Goal: Browse casually

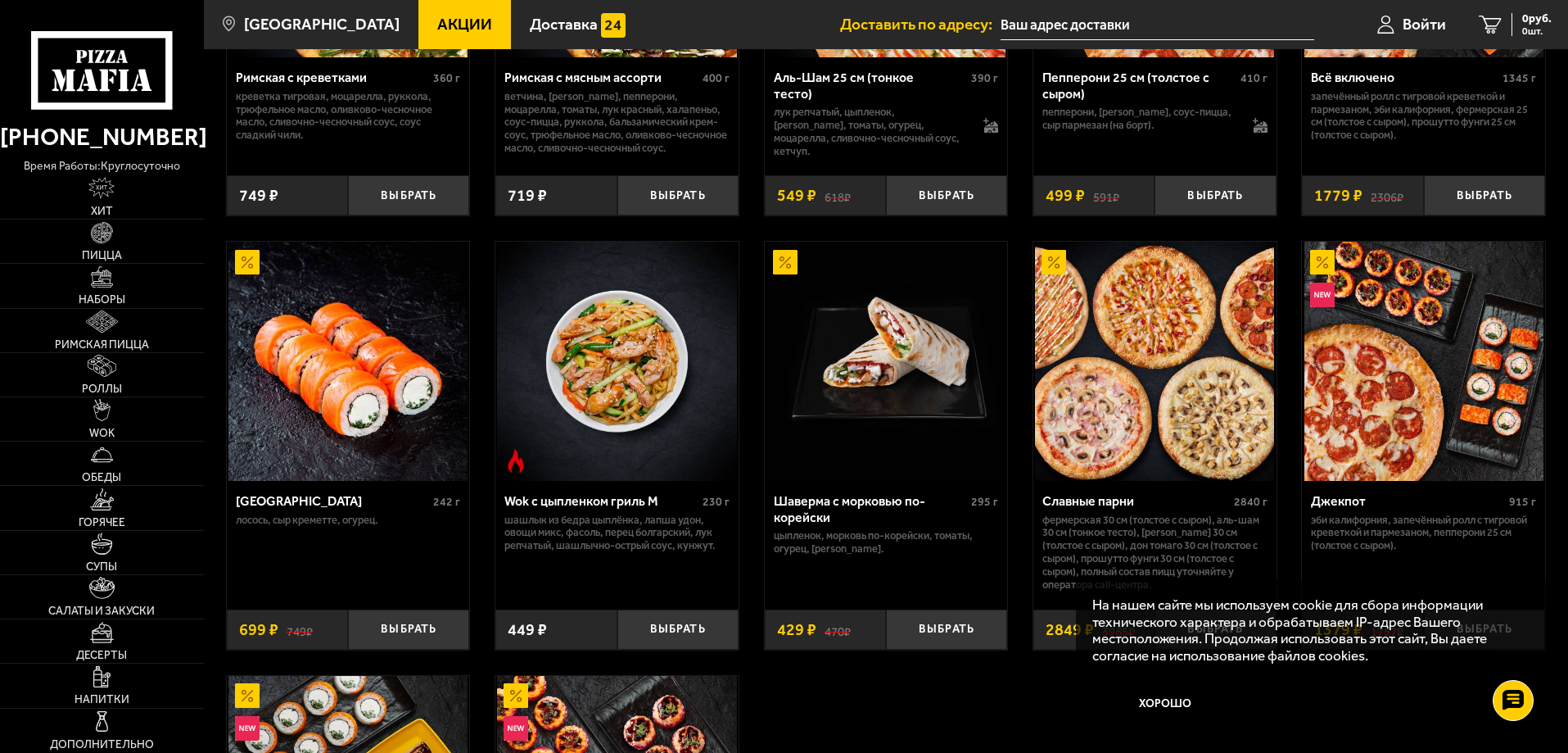
scroll to position [574, 0]
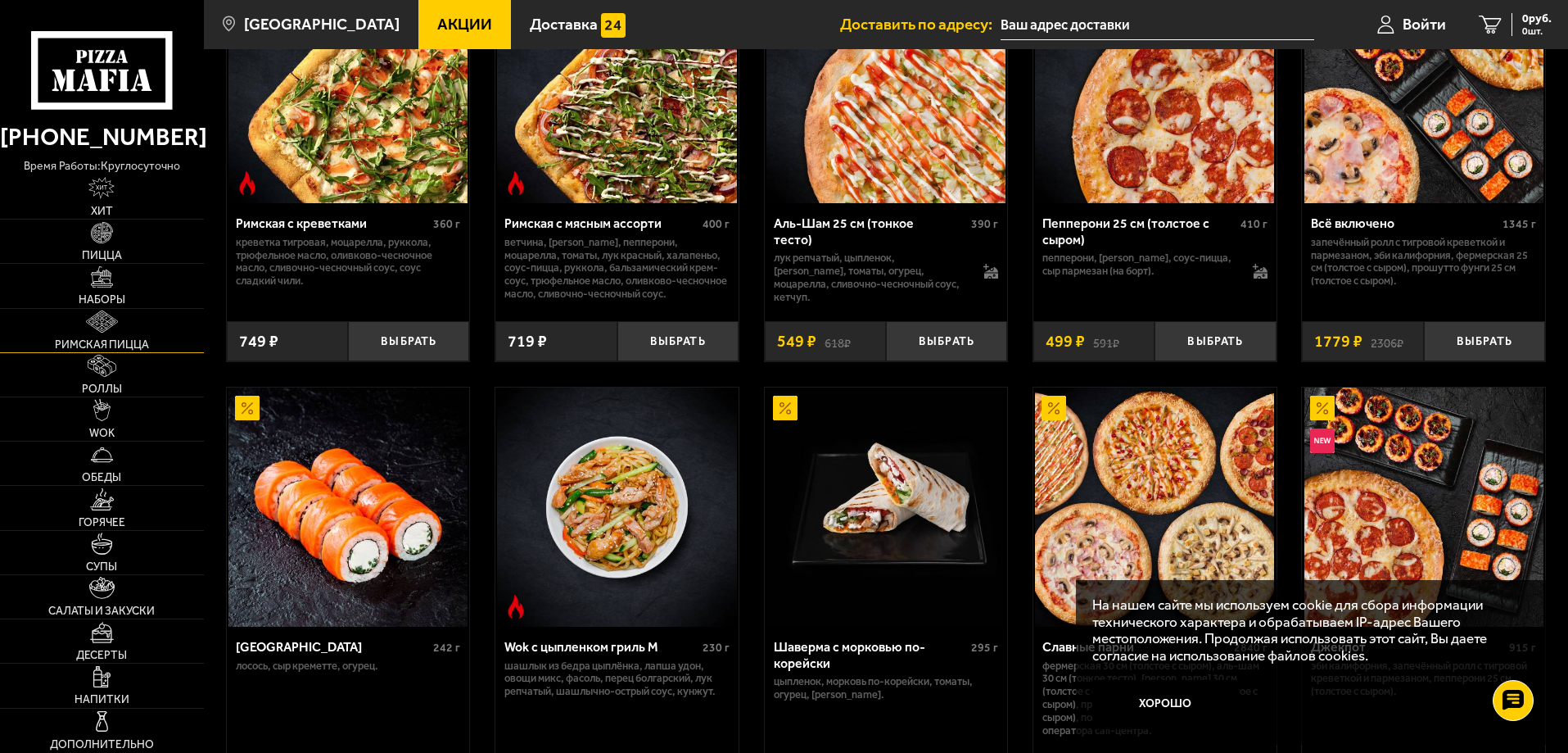
click at [113, 345] on span "Римская пицца" at bounding box center [102, 344] width 94 height 11
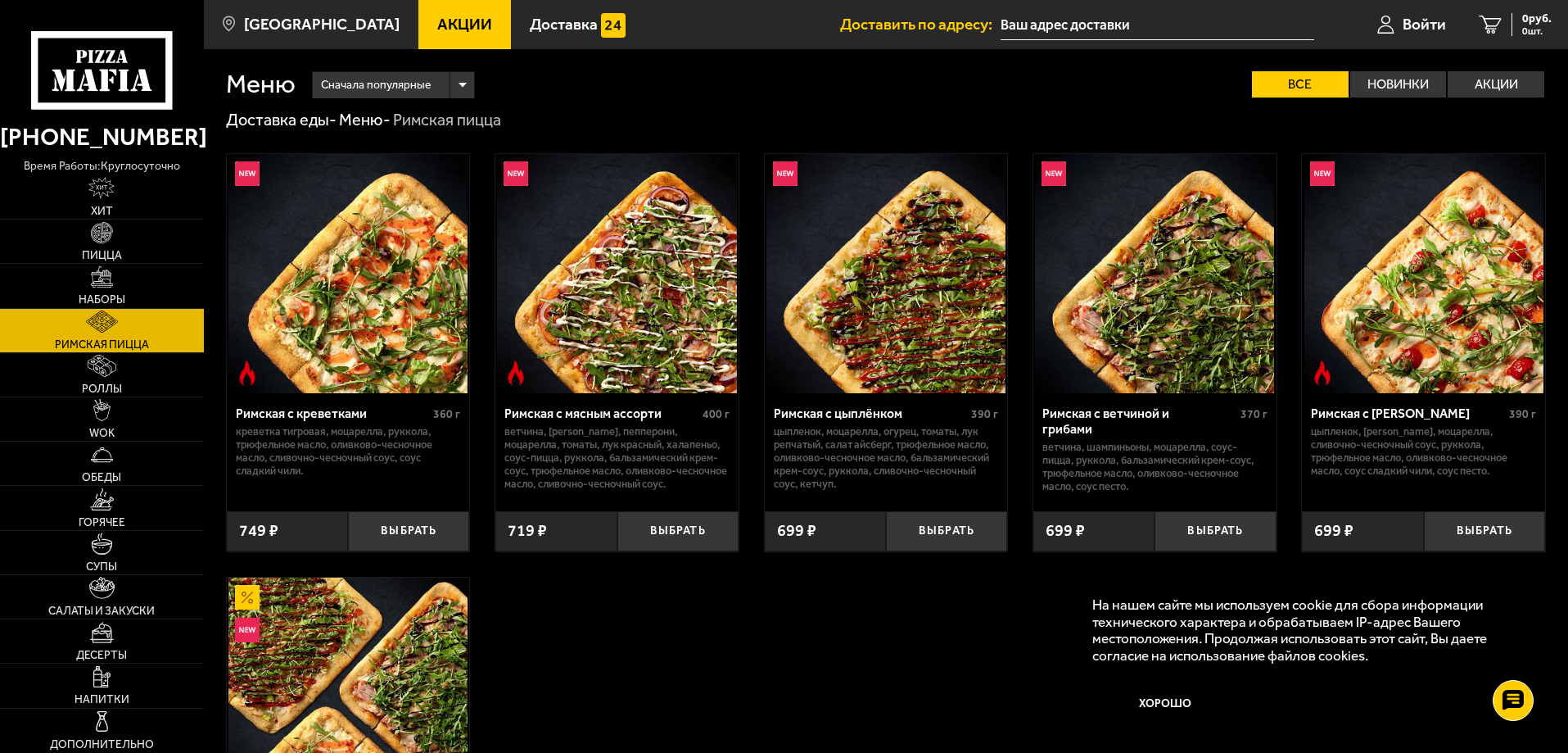
scroll to position [82, 0]
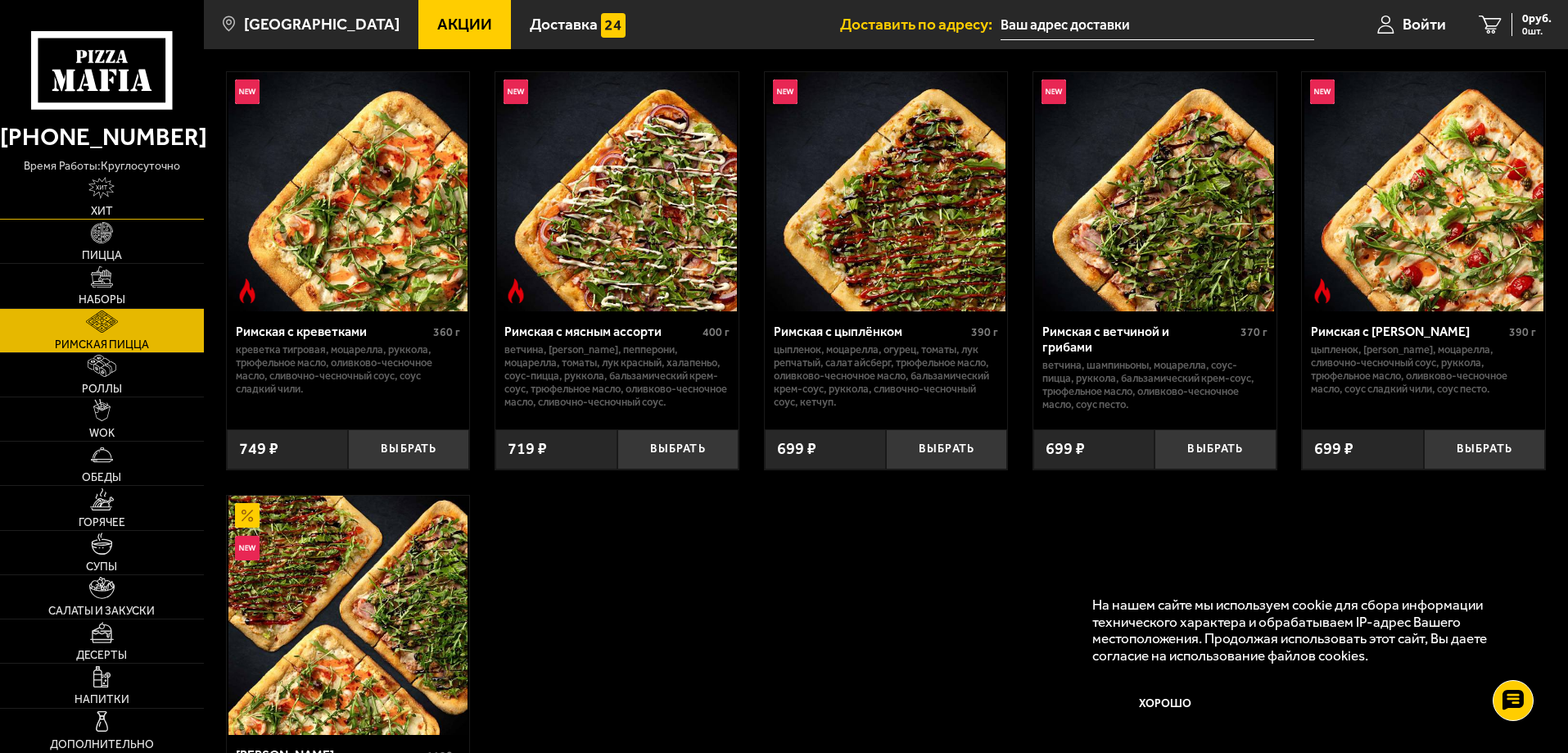
click at [101, 202] on link "Хит" at bounding box center [102, 197] width 204 height 44
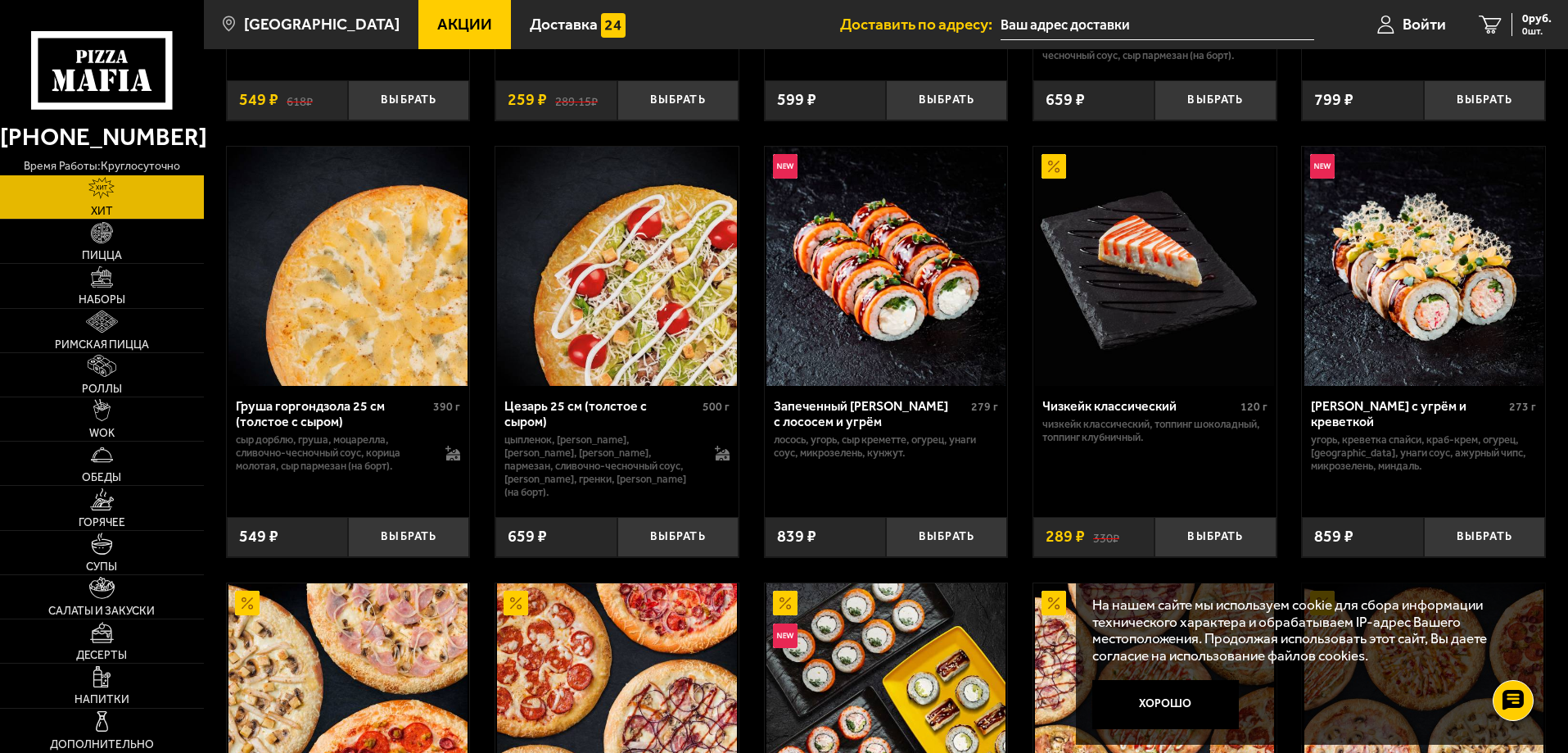
scroll to position [492, 0]
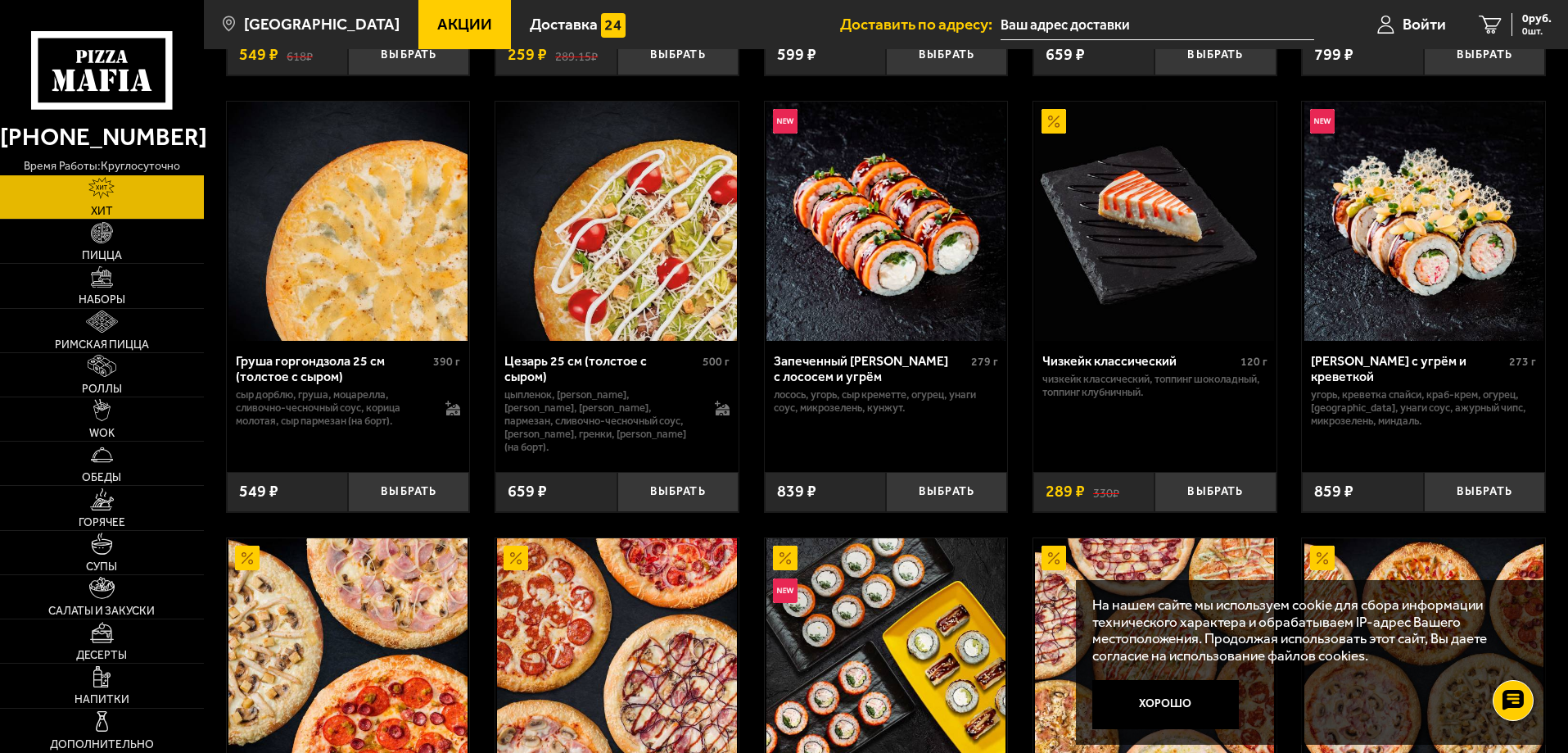
drag, startPoint x: 1166, startPoint y: 703, endPoint x: 1186, endPoint y: 701, distance: 20.1
click at [1168, 702] on button "Хорошо" at bounding box center [1166, 705] width 148 height 49
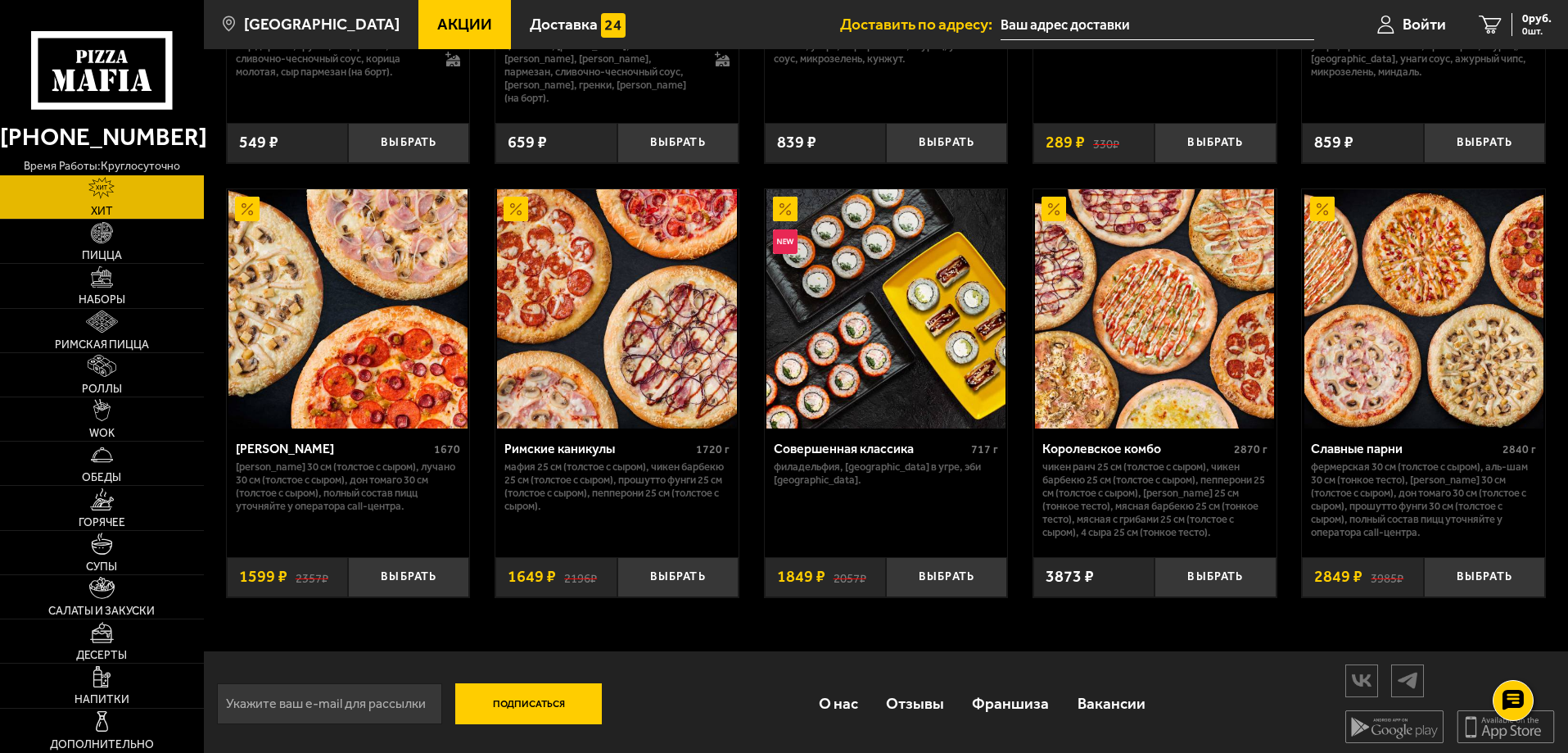
scroll to position [849, 0]
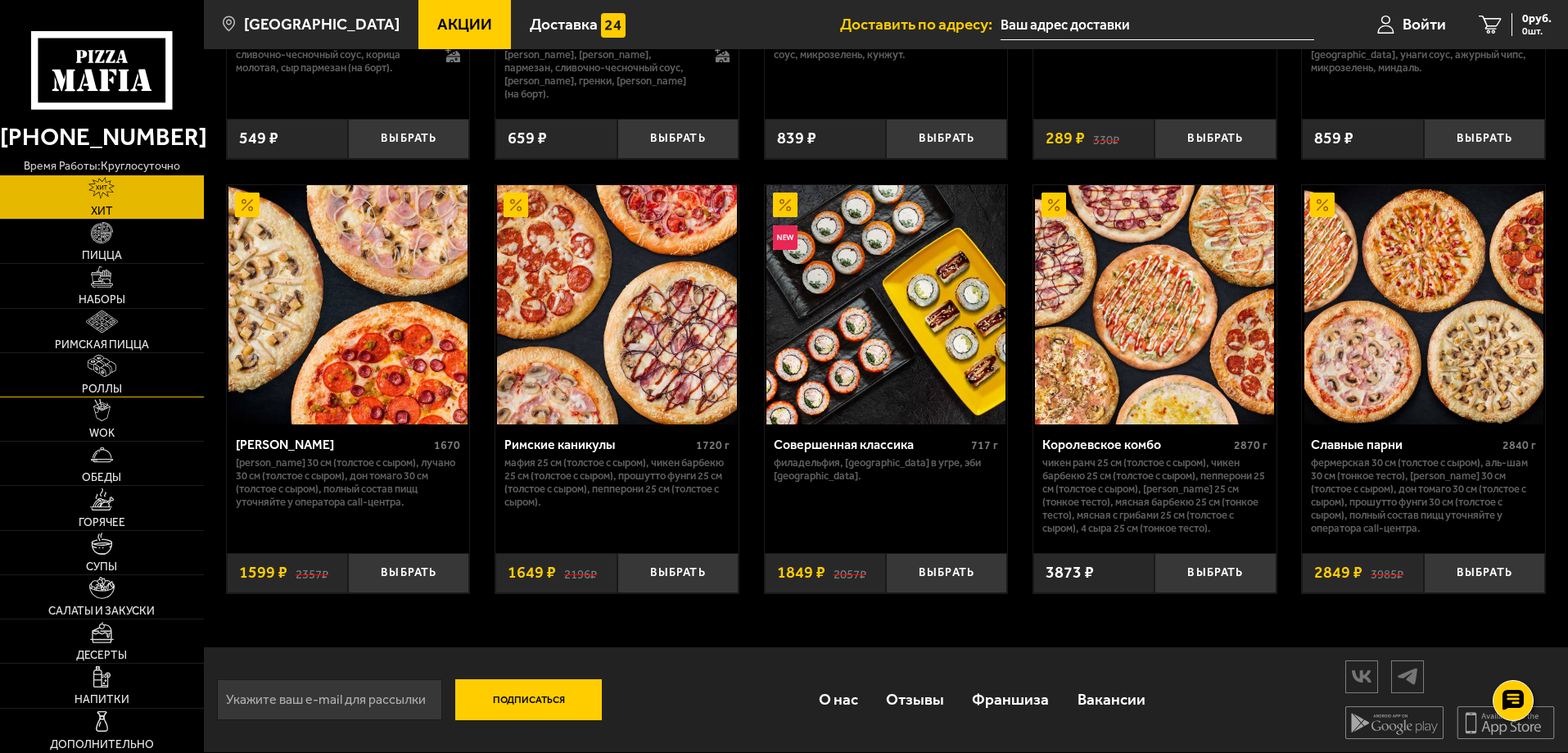
click at [105, 389] on span "Роллы" at bounding box center [102, 389] width 40 height 11
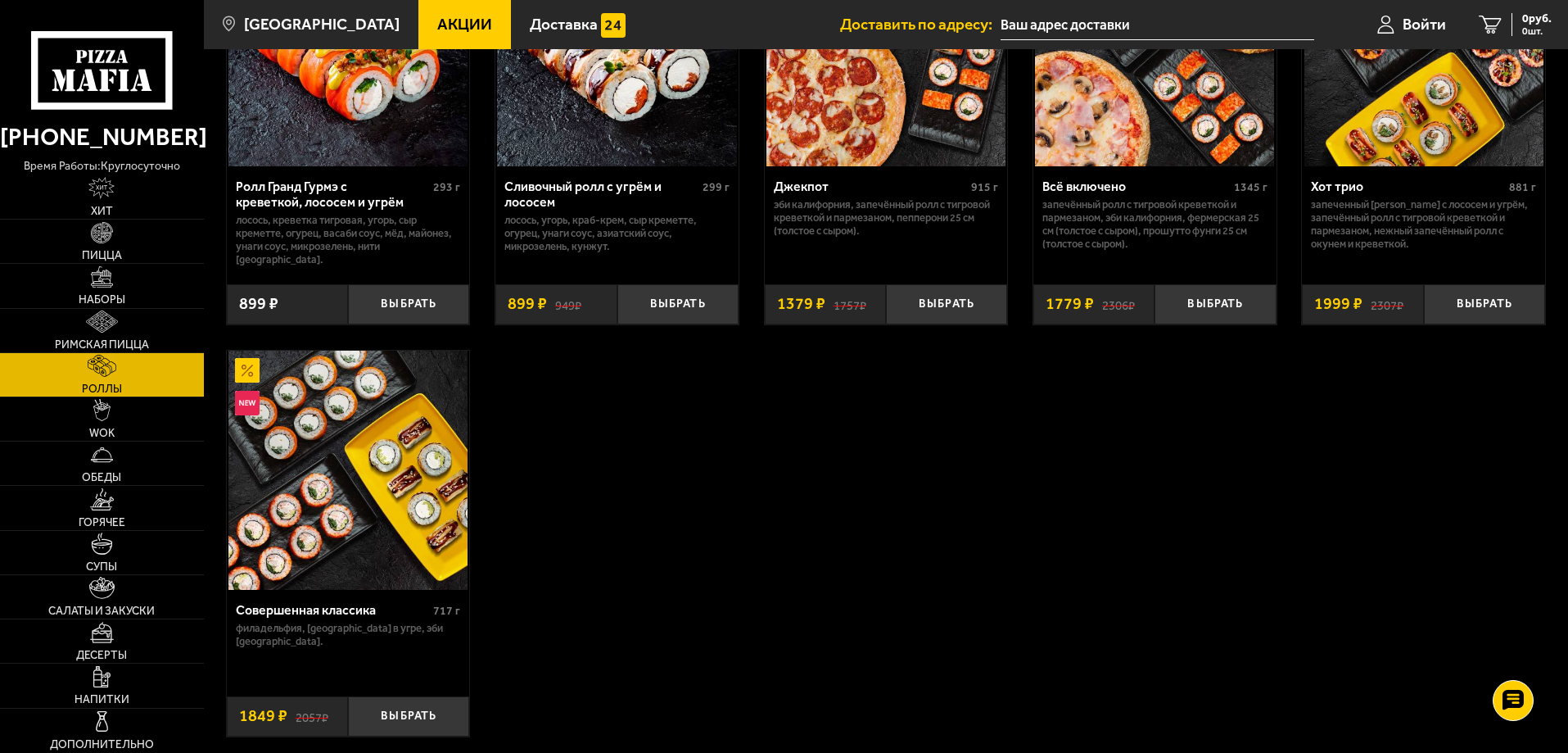
scroll to position [574, 0]
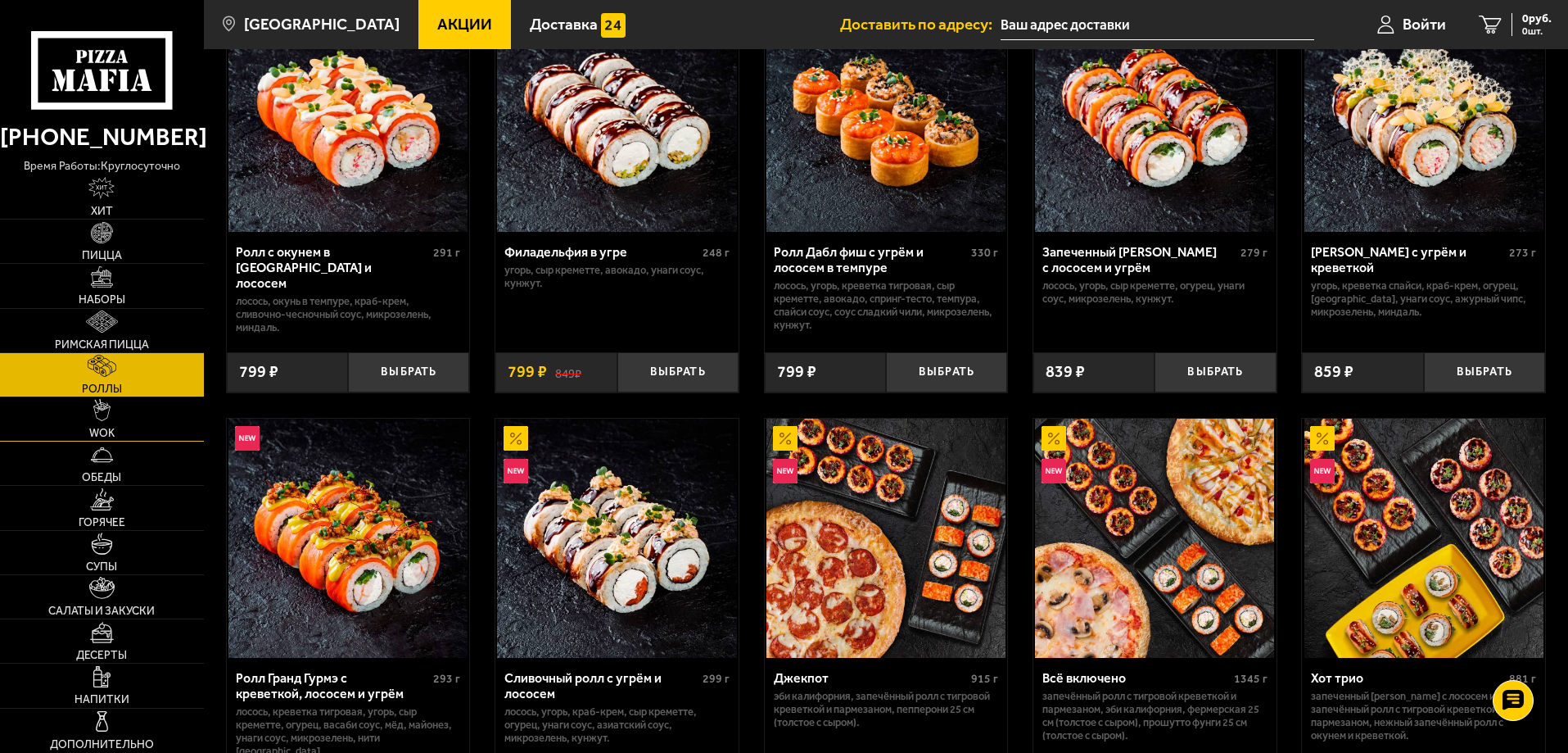
click at [100, 423] on link "WOK" at bounding box center [102, 419] width 204 height 44
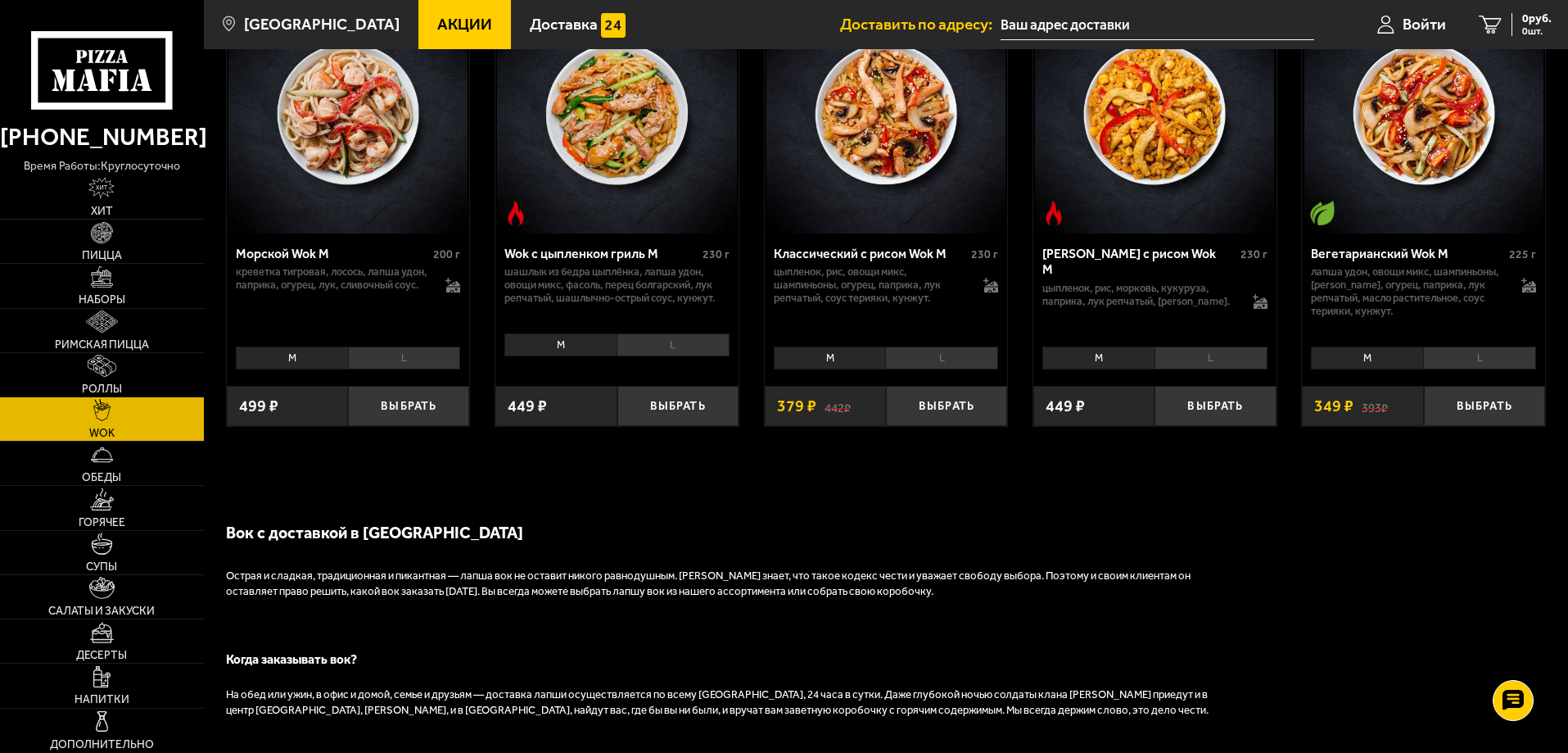
scroll to position [737, 0]
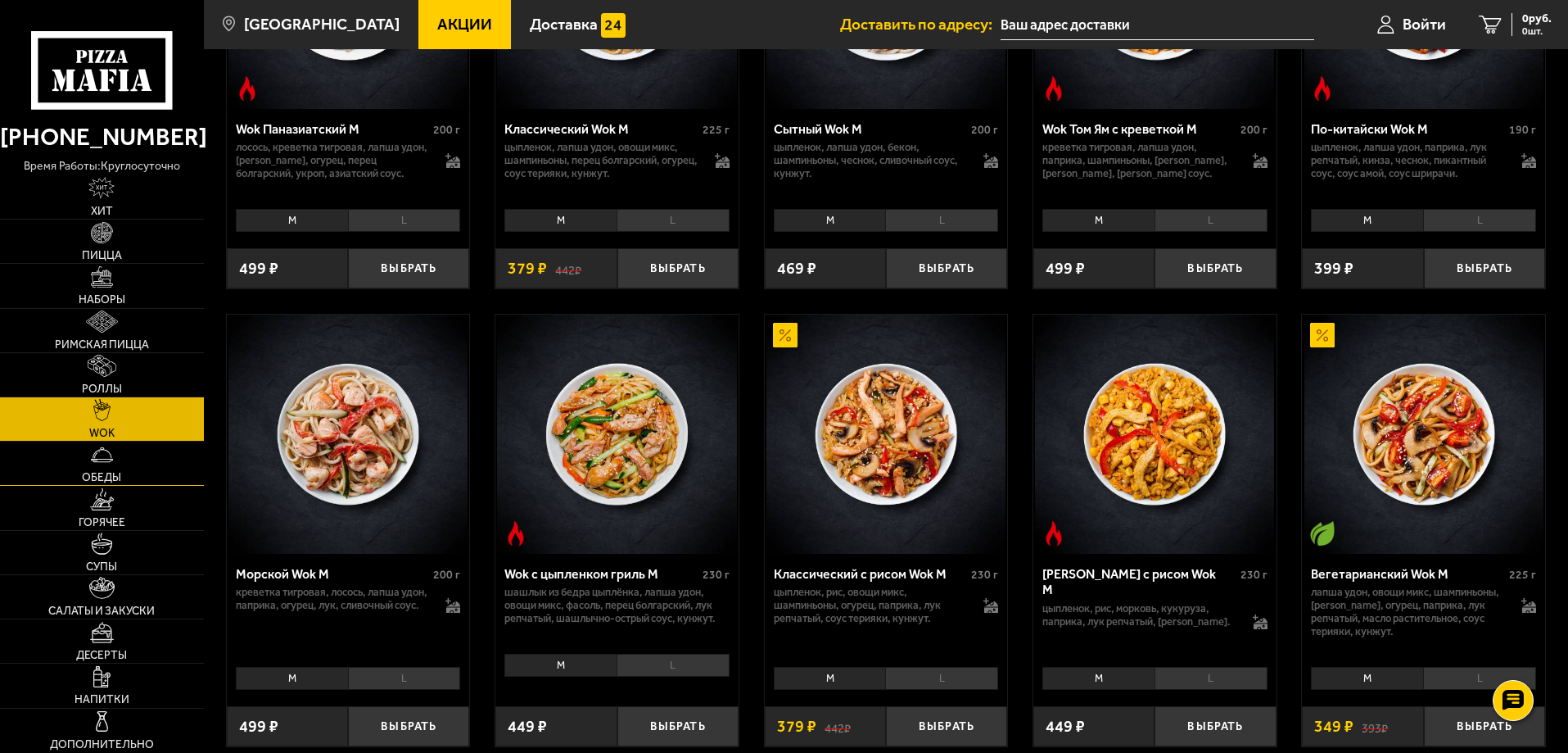
click at [97, 469] on link "Обеды" at bounding box center [102, 464] width 204 height 44
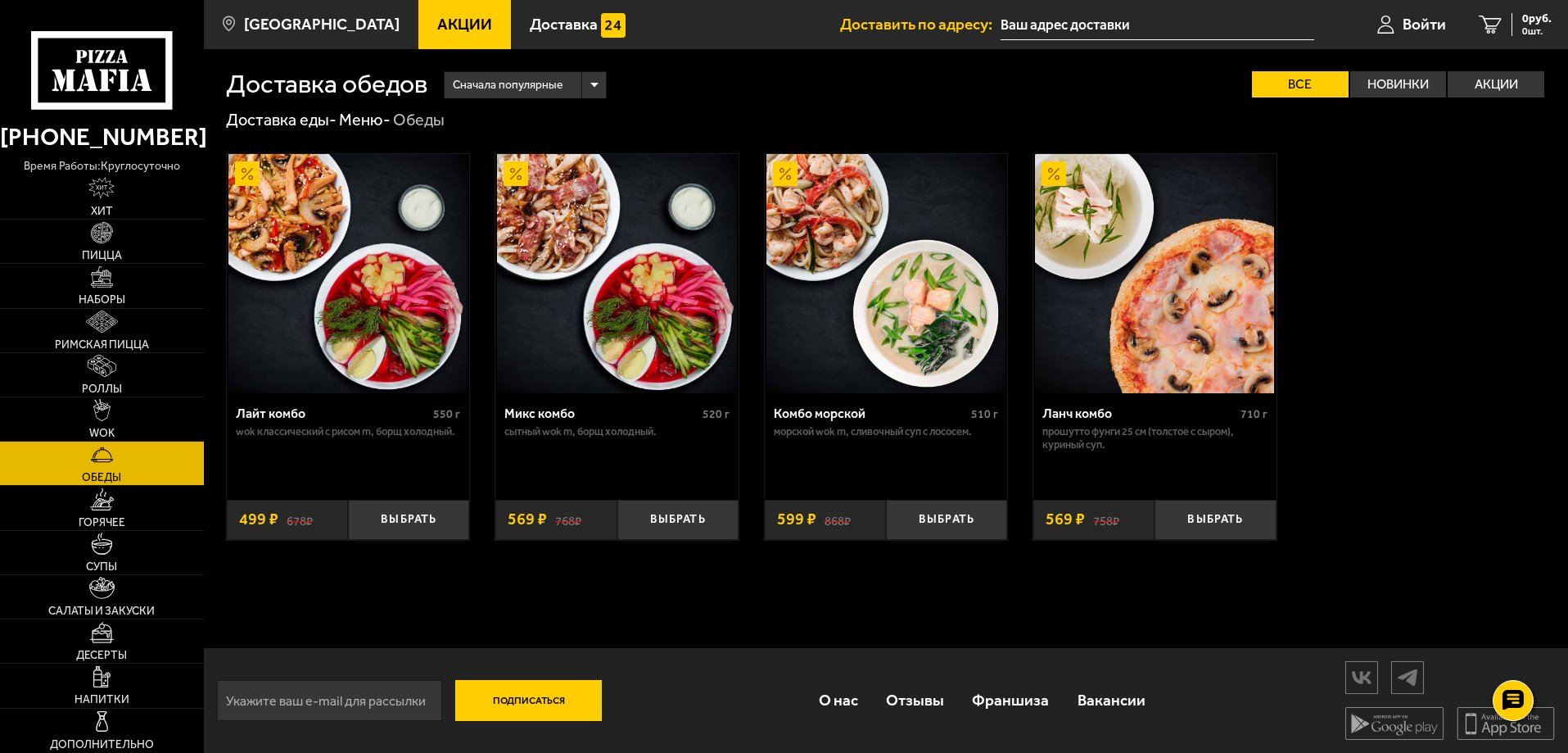
scroll to position [1, 0]
click at [106, 508] on img at bounding box center [102, 499] width 24 height 22
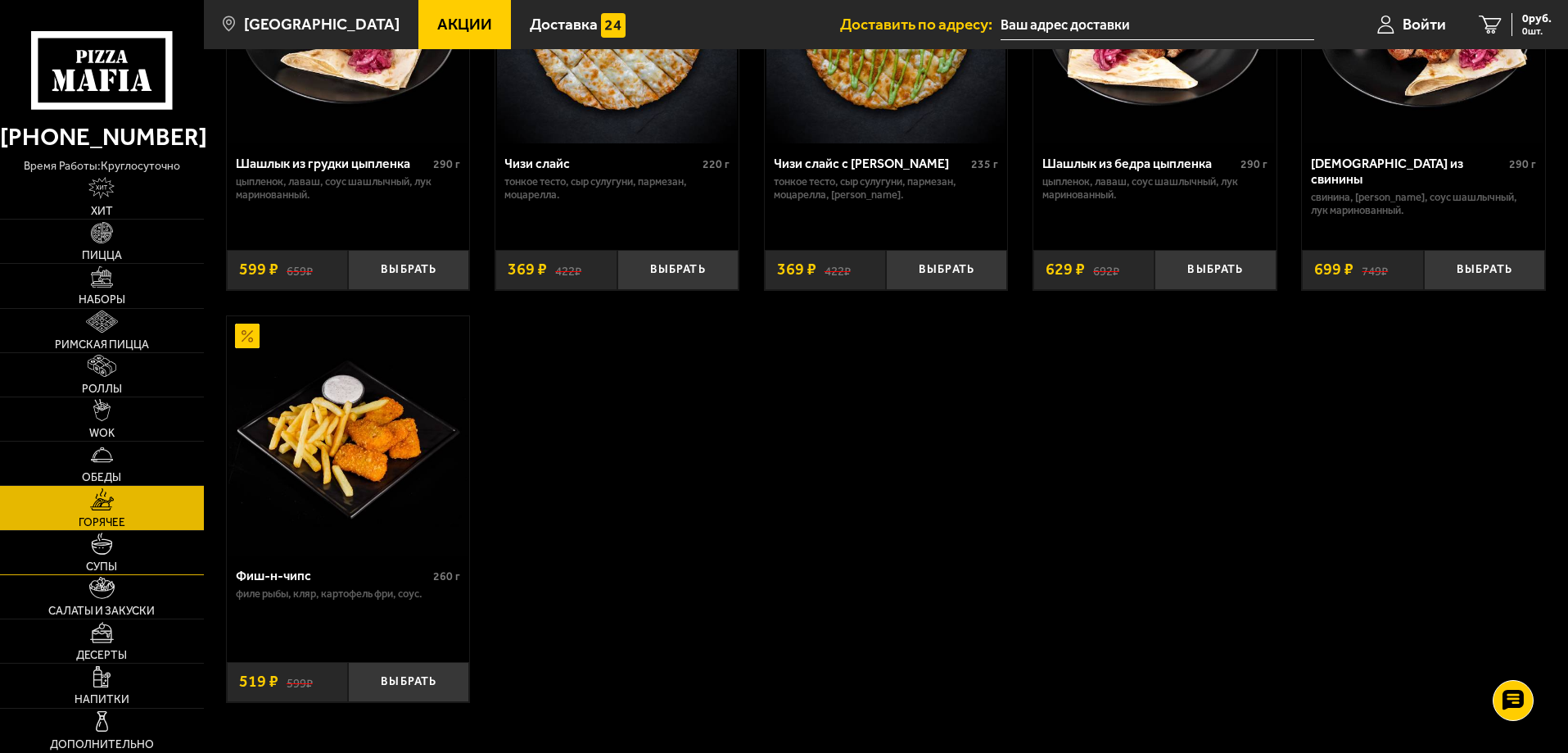
scroll to position [1229, 0]
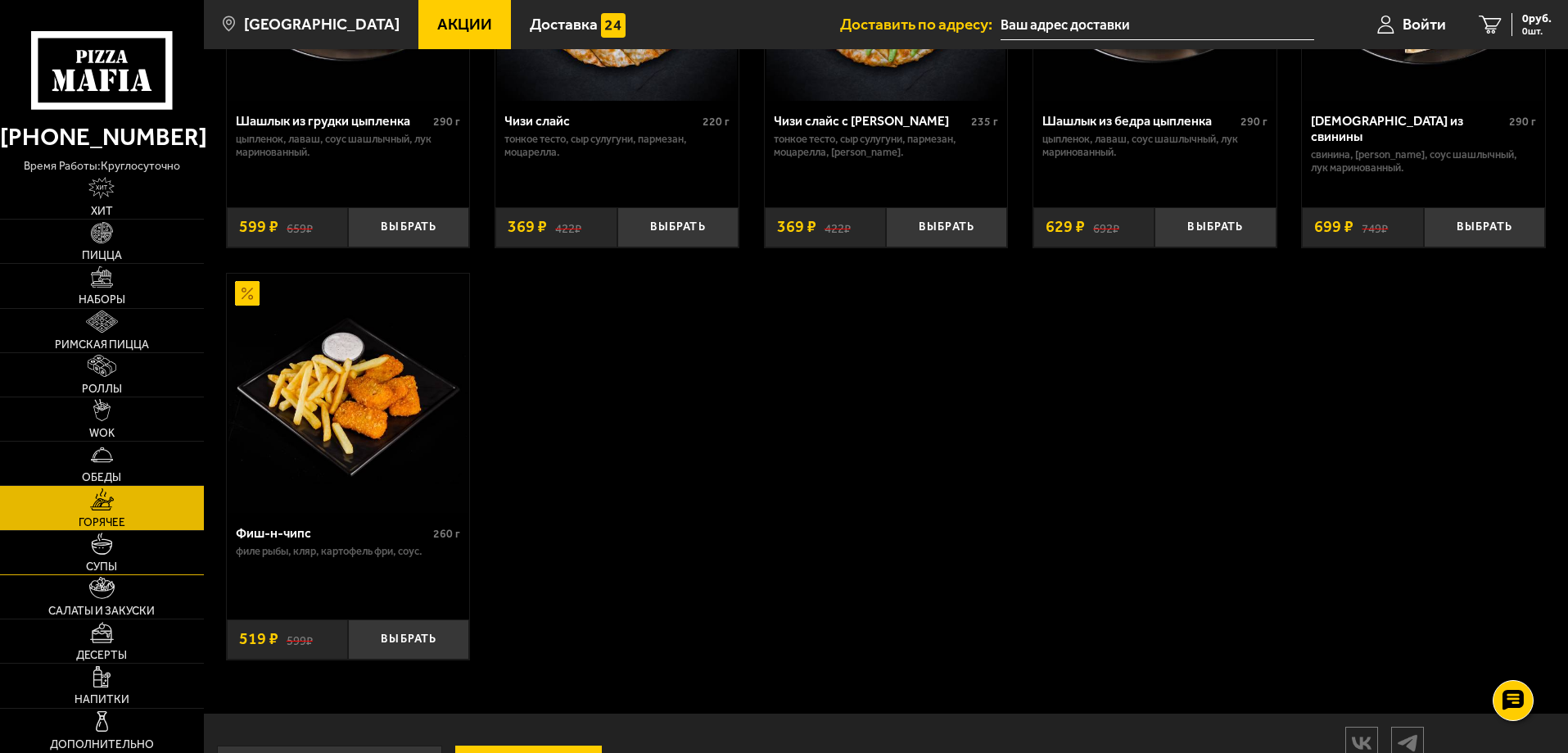
click at [103, 549] on img at bounding box center [101, 543] width 22 height 22
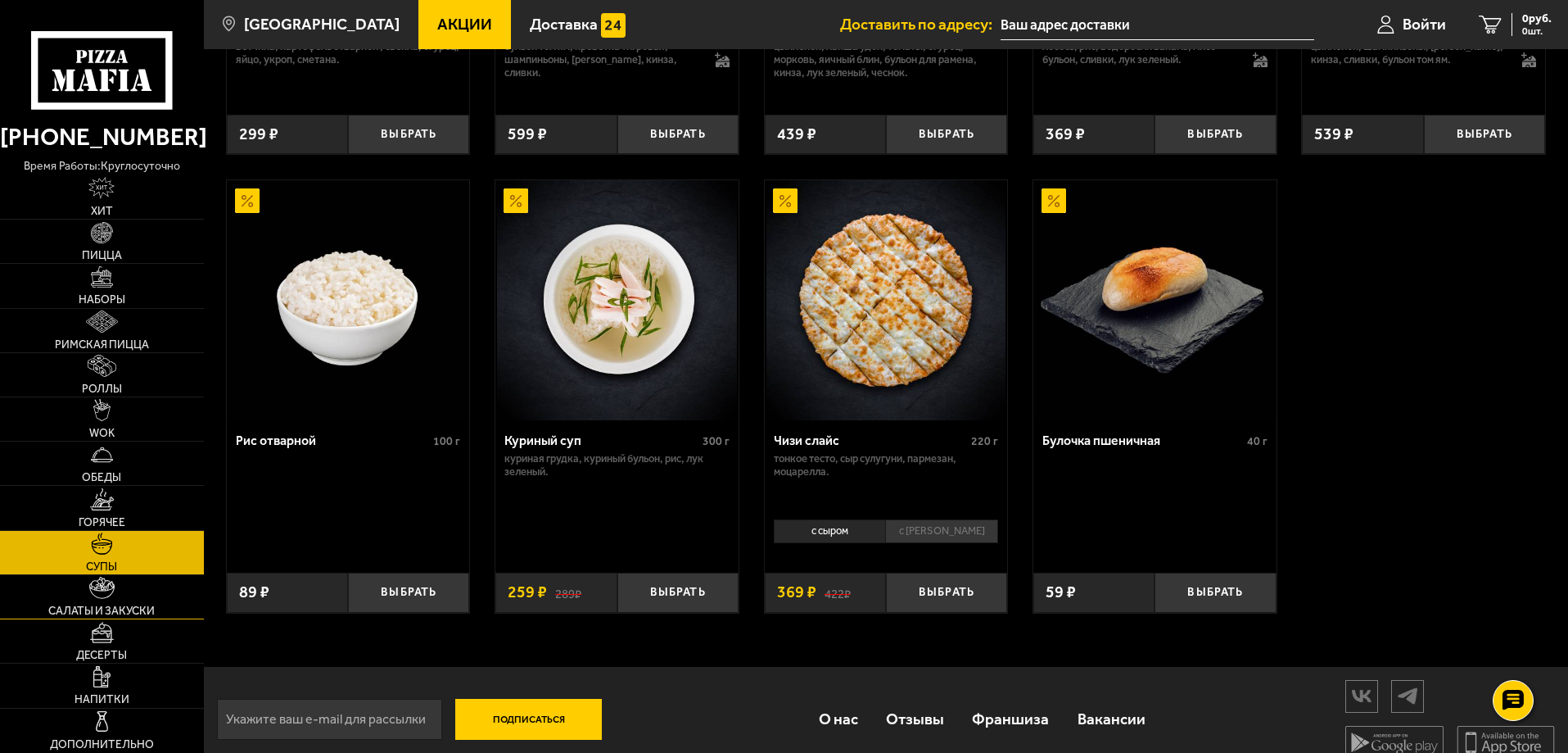
scroll to position [596, 0]
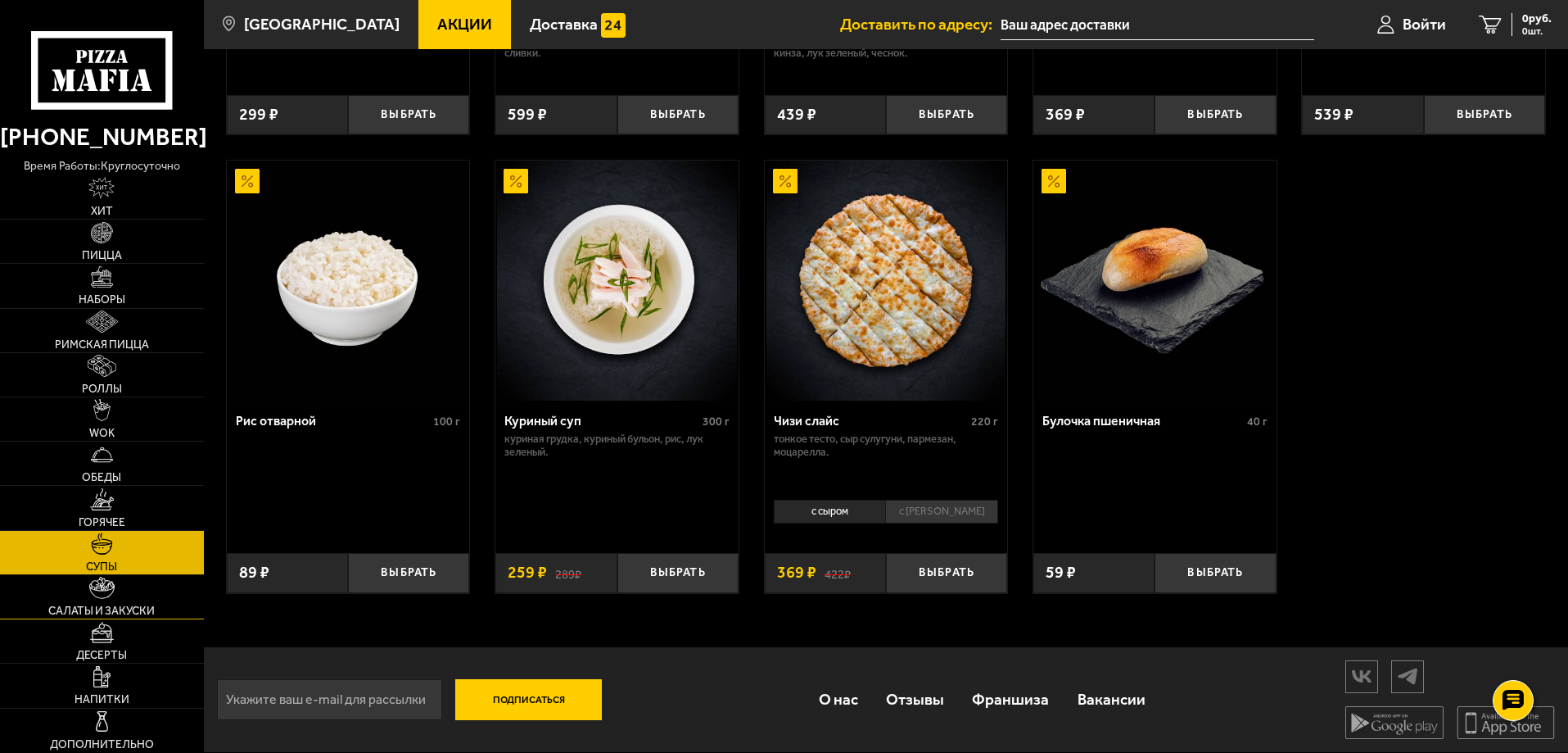
click at [92, 611] on span "Салаты и закуски" at bounding box center [101, 611] width 107 height 11
